Goal: Transaction & Acquisition: Book appointment/travel/reservation

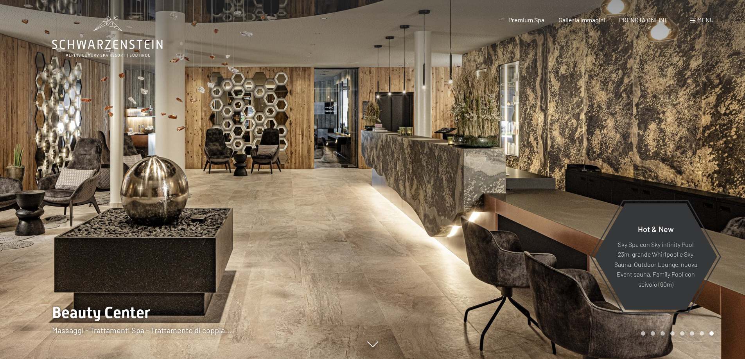
click at [697, 19] on span "Menu" at bounding box center [705, 19] width 16 height 7
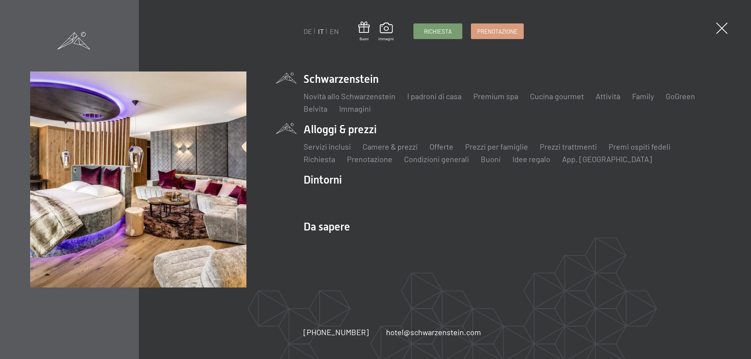
click at [367, 128] on li "Alloggi & prezzi Servizi inclusi Camere & prezzi Lista Offerte Lista Prezzi per…" at bounding box center [511, 143] width 417 height 43
click at [444, 144] on link "Offerte" at bounding box center [441, 146] width 24 height 9
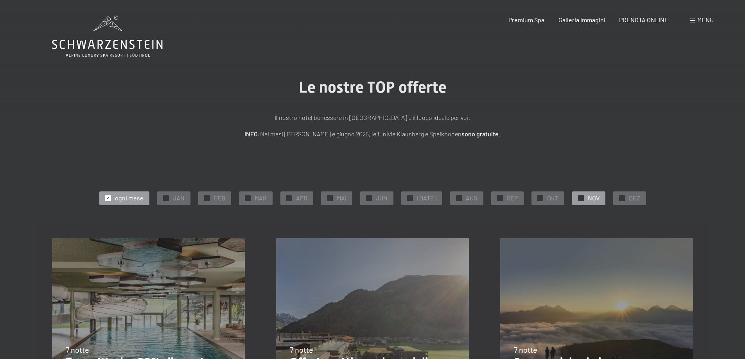
click at [590, 198] on span "NOV" at bounding box center [594, 198] width 12 height 9
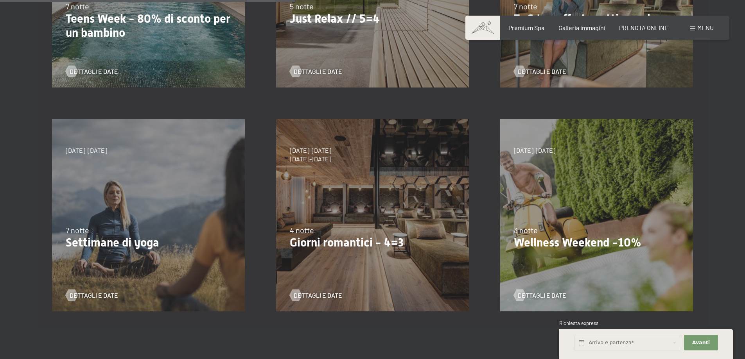
scroll to position [347, 0]
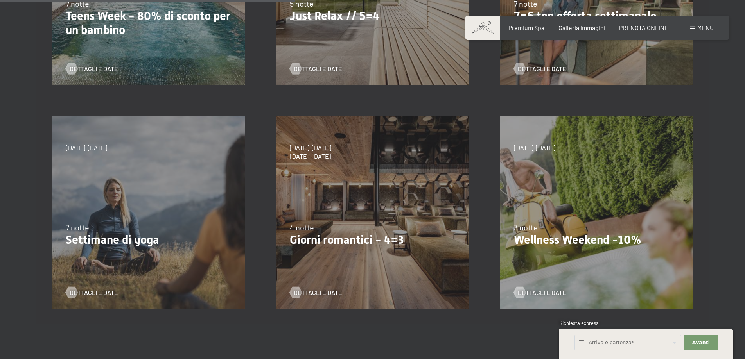
click at [311, 279] on div "9/11/2025-5/12/2025 8/12/2025-19/12/2025 11/1/2026-23/1/2026 8/3/2026-27/3/2026…" at bounding box center [372, 213] width 224 height 224
click at [307, 289] on span "Dettagli e Date" at bounding box center [326, 293] width 48 height 9
click at [329, 68] on span "Dettagli e Date" at bounding box center [326, 69] width 48 height 9
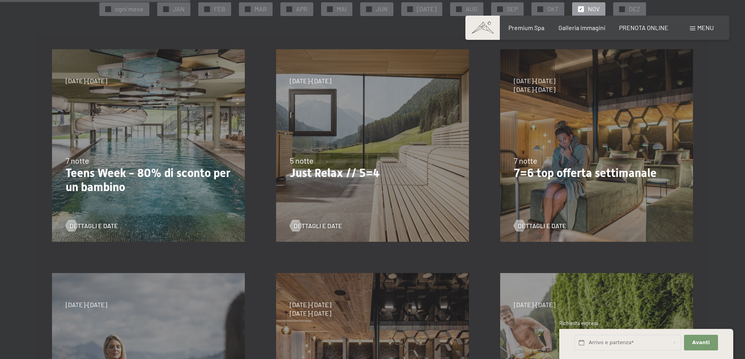
scroll to position [170, 0]
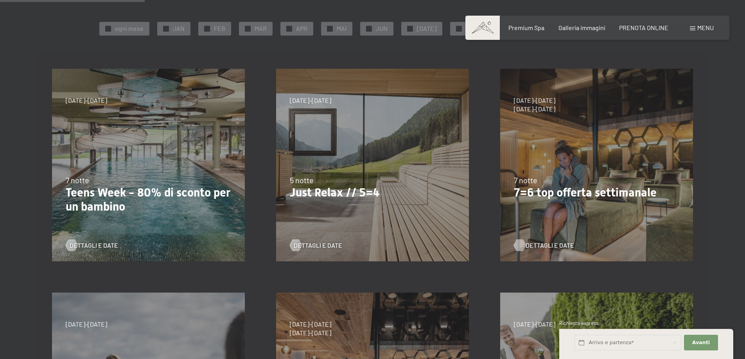
click at [552, 244] on span "Dettagli e Date" at bounding box center [550, 245] width 48 height 9
click at [344, 153] on div "7/9/2025-3/10/2025 21/12/2025-26/12/2025 11/1/2026-23/1/2026 8/3/2026-27/3/2026…" at bounding box center [372, 165] width 224 height 224
click at [305, 244] on span "Dettagli e Date" at bounding box center [326, 245] width 48 height 9
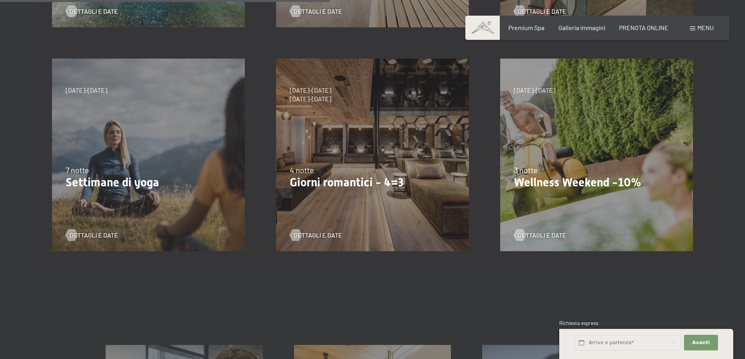
scroll to position [398, 0]
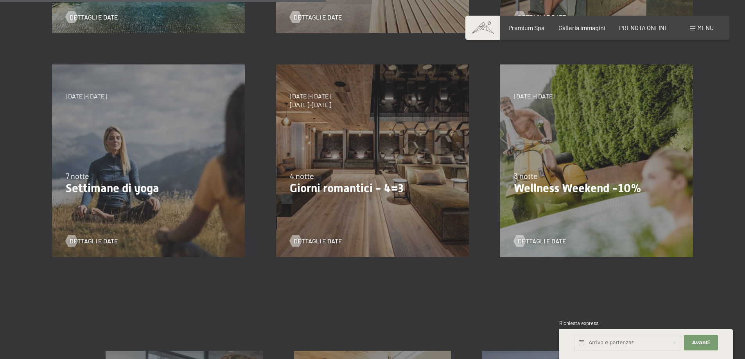
click at [373, 178] on div "4 notte" at bounding box center [372, 176] width 165 height 11
click at [305, 241] on span "Dettagli e Date" at bounding box center [326, 241] width 48 height 9
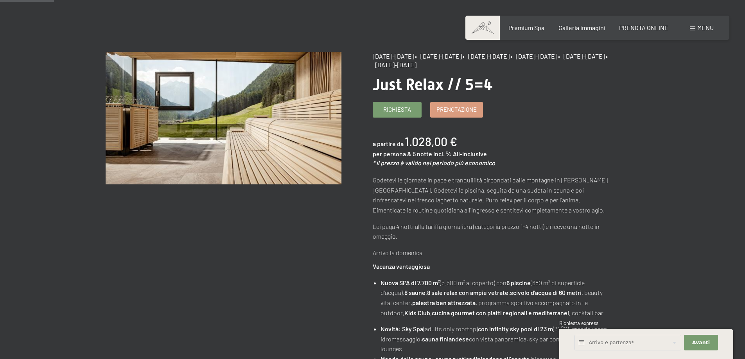
scroll to position [59, 0]
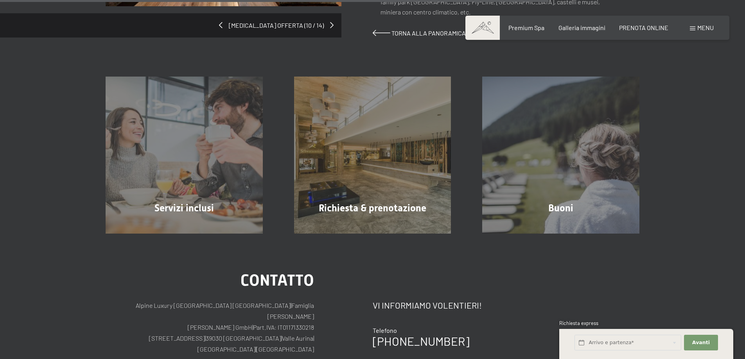
scroll to position [661, 0]
